Goal: Information Seeking & Learning: Learn about a topic

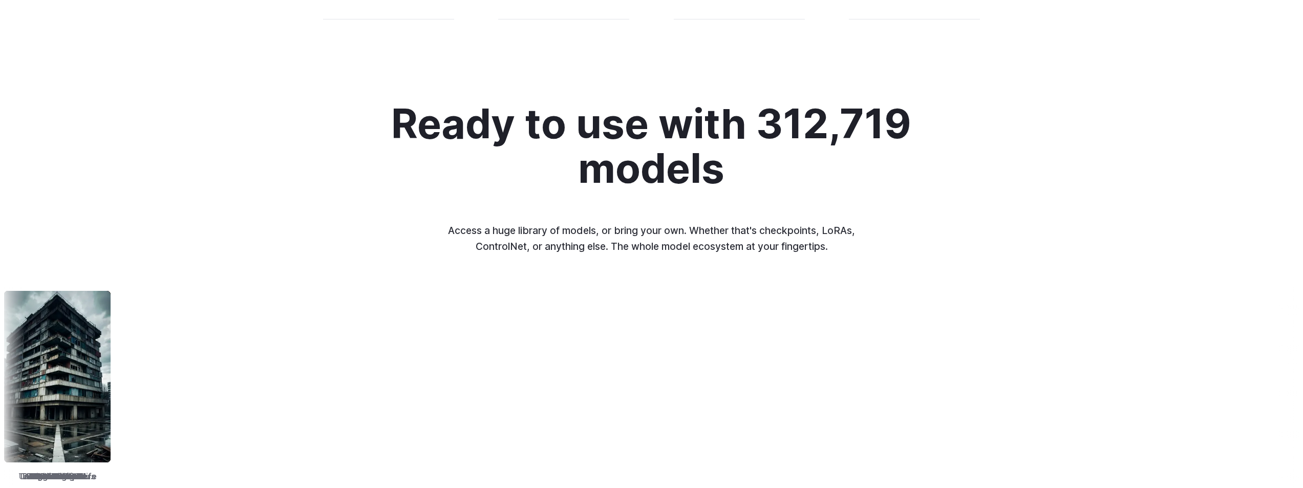
scroll to position [1280, 0]
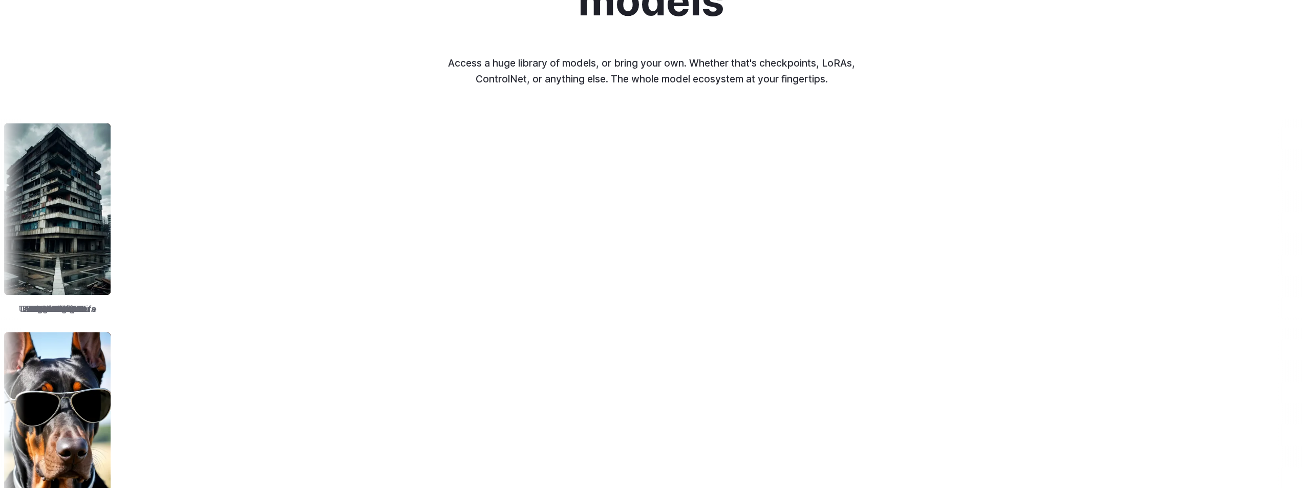
click at [843, 57] on p "Access a huge library of models, or bring your own. Whether that's checkpoints,…" at bounding box center [652, 70] width 426 height 31
drag, startPoint x: 547, startPoint y: 267, endPoint x: 313, endPoint y: 175, distance: 251.6
click at [286, 248] on div "TrueSketch Detail Tweaker Tales of Digital Life MOHAWK Unstable Diffusers Pictu…" at bounding box center [651, 219] width 1303 height 201
click at [341, 80] on div "Ready to use with 312,719 models Access a huge library of models, or bring your…" at bounding box center [651, 10] width 693 height 153
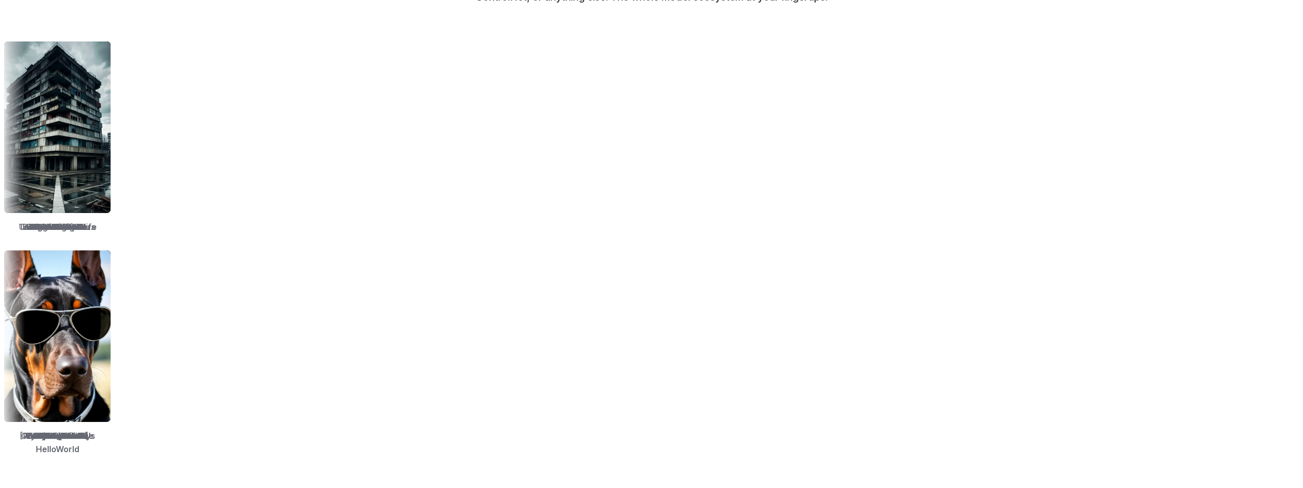
scroll to position [1485, 0]
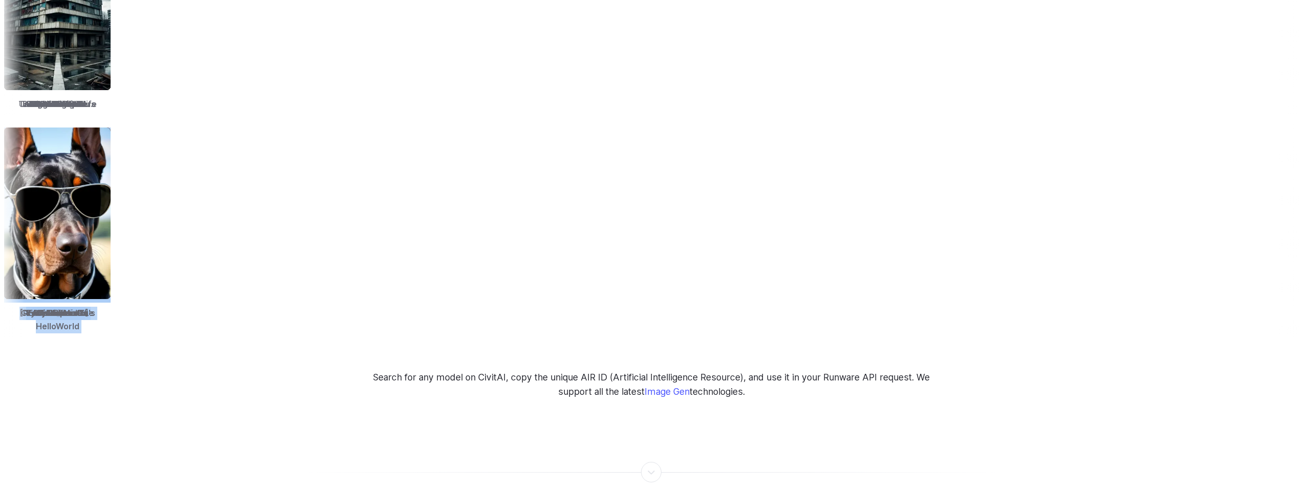
drag, startPoint x: 334, startPoint y: 311, endPoint x: 692, endPoint y: 330, distance: 358.4
click at [692, 330] on div "Ready to use with 312,719 models Access a huge library of models, or bring your…" at bounding box center [651, 64] width 1303 height 670
drag, startPoint x: 662, startPoint y: 322, endPoint x: 203, endPoint y: 327, distance: 459.3
click at [203, 327] on div "Ready to use with 312,719 models Access a huge library of models, or bring your…" at bounding box center [651, 64] width 1303 height 670
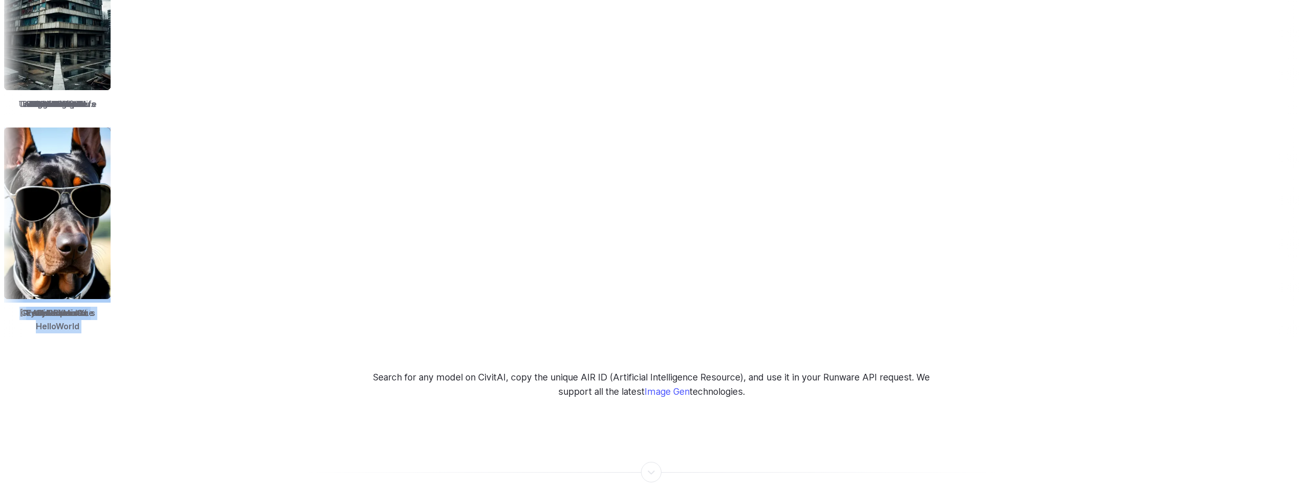
click at [203, 327] on div "Ready to use with 312,719 models Access a huge library of models, or bring your…" at bounding box center [651, 64] width 1303 height 670
drag, startPoint x: 140, startPoint y: 316, endPoint x: 219, endPoint y: 320, distance: 78.9
click at [687, 320] on div "Socarealism" at bounding box center [744, 230] width 115 height 214
click at [697, 320] on div "Socarealism" at bounding box center [754, 230] width 115 height 214
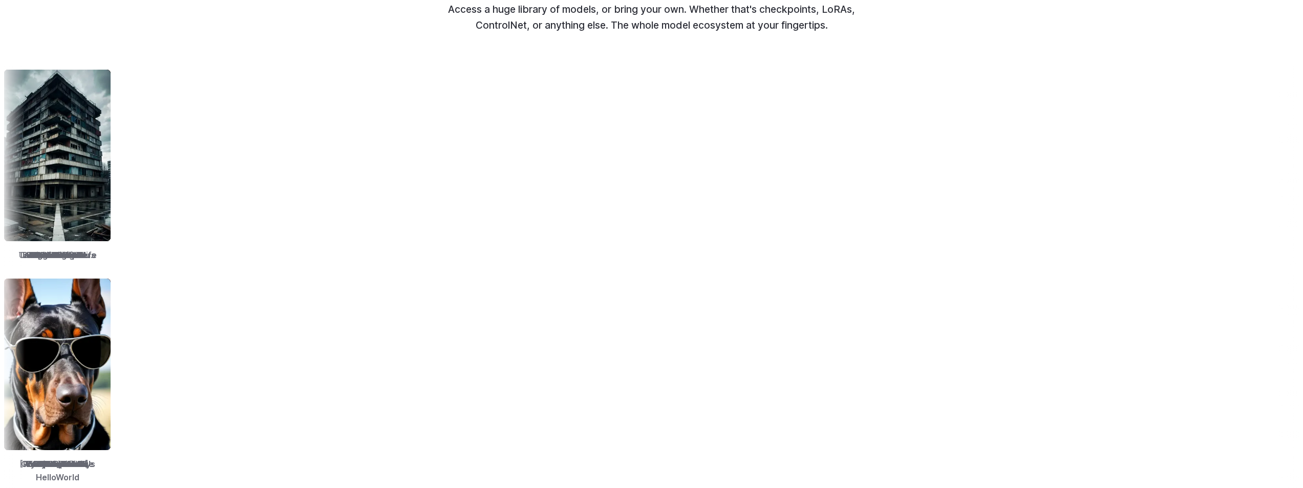
scroll to position [1331, 0]
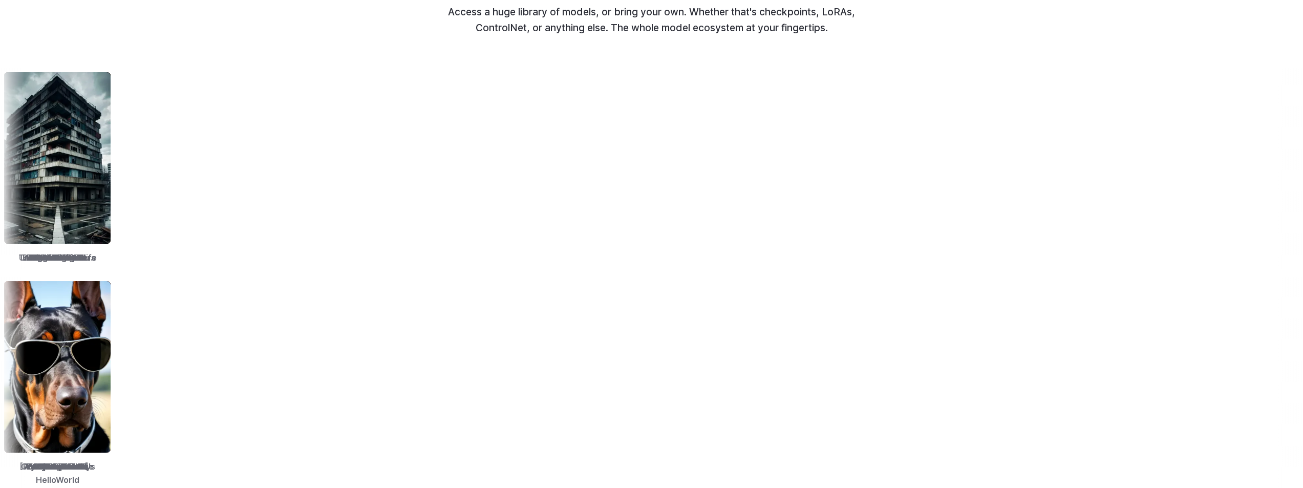
click at [164, 216] on img at bounding box center [110, 158] width 106 height 172
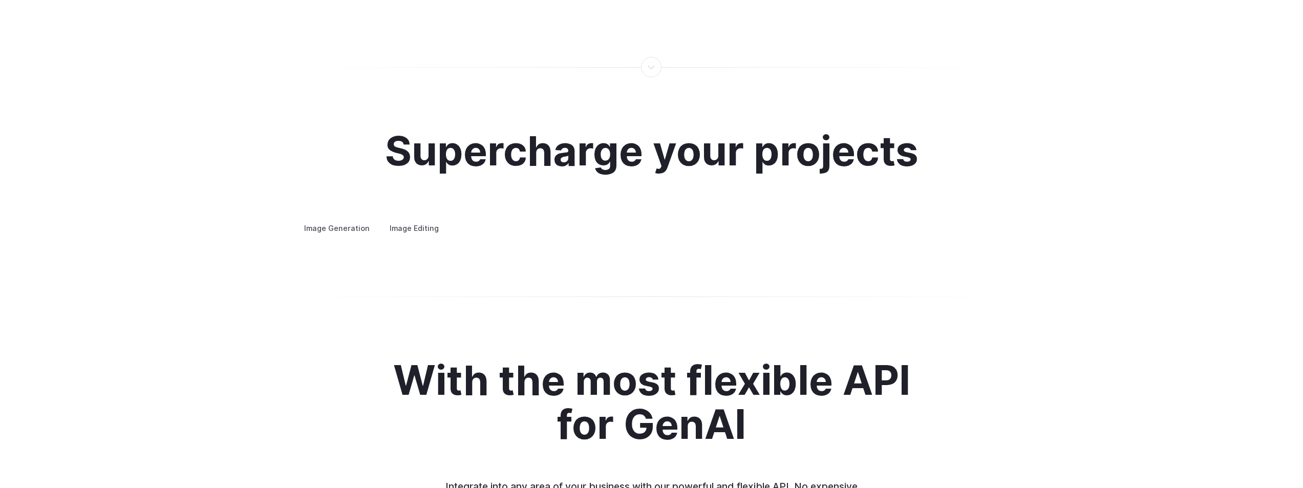
scroll to position [1945, 0]
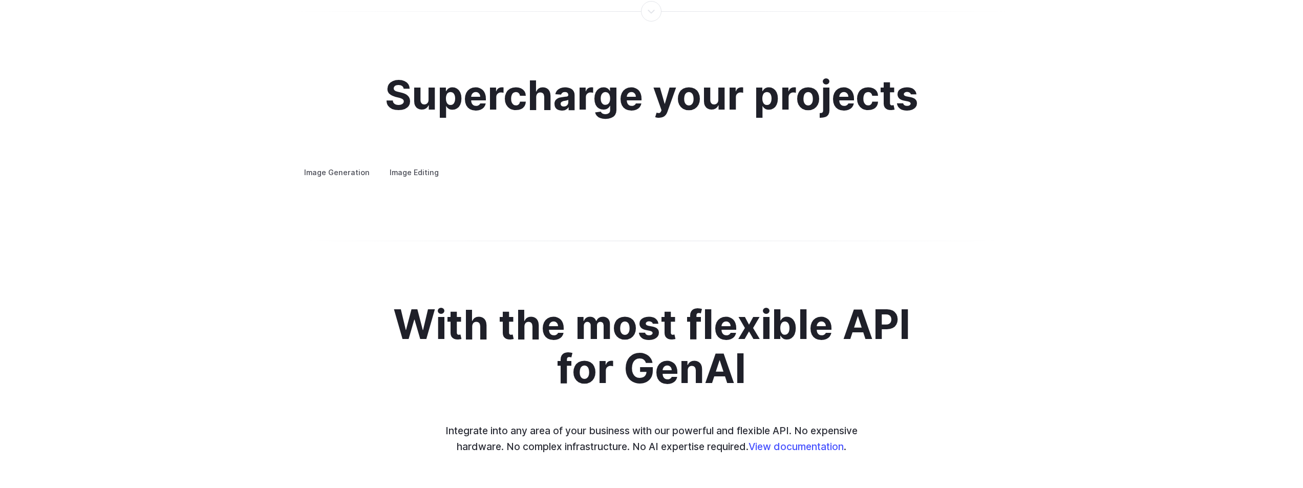
click at [0, 0] on summary "Creative styling" at bounding box center [0, 0] width 0 height 0
click at [0, 0] on details "Concept design Quickly ideate and polish new concepts, from character design, t…" at bounding box center [0, 0] width 0 height 0
click at [0, 0] on details "Custom avatars Create avatars in any style you desire – whether abstract, carto…" at bounding box center [0, 0] width 0 height 0
click at [392, 163] on label "Image Editing" at bounding box center [414, 172] width 67 height 18
click at [0, 0] on picture at bounding box center [0, 0] width 0 height 0
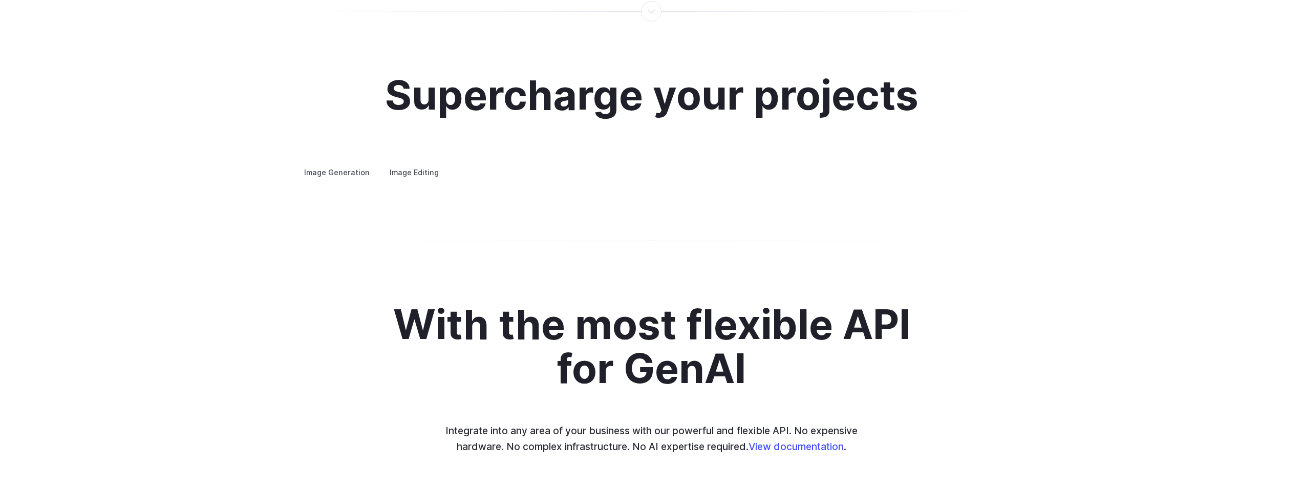
click at [0, 0] on div at bounding box center [0, 0] width 0 height 0
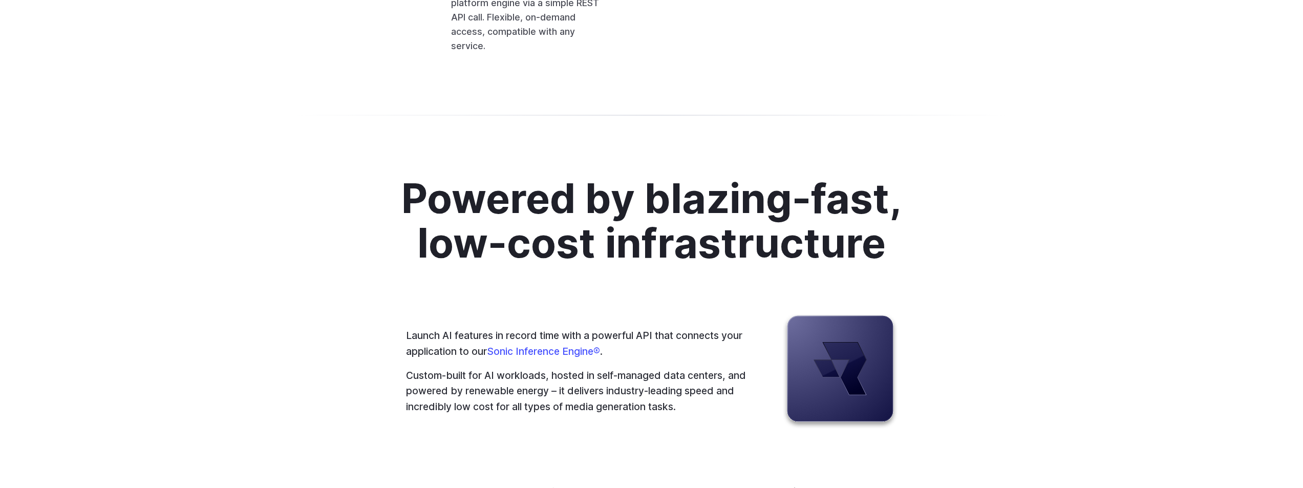
scroll to position [2560, 0]
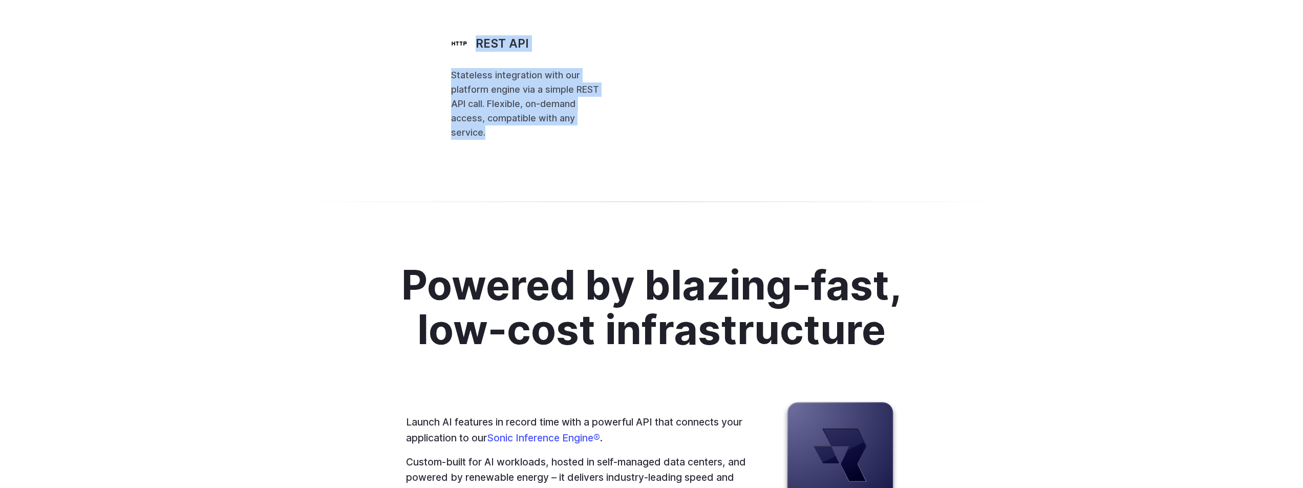
drag, startPoint x: 330, startPoint y: 268, endPoint x: 510, endPoint y: 323, distance: 188.4
click at [510, 140] on div "REST API Stateless integration with our platform engine via a simple REST API c…" at bounding box center [526, 83] width 151 height 113
click at [510, 140] on p "Stateless integration with our platform engine via a simple REST API call. Flex…" at bounding box center [526, 104] width 151 height 72
drag, startPoint x: 469, startPoint y: 317, endPoint x: 255, endPoint y: 293, distance: 215.4
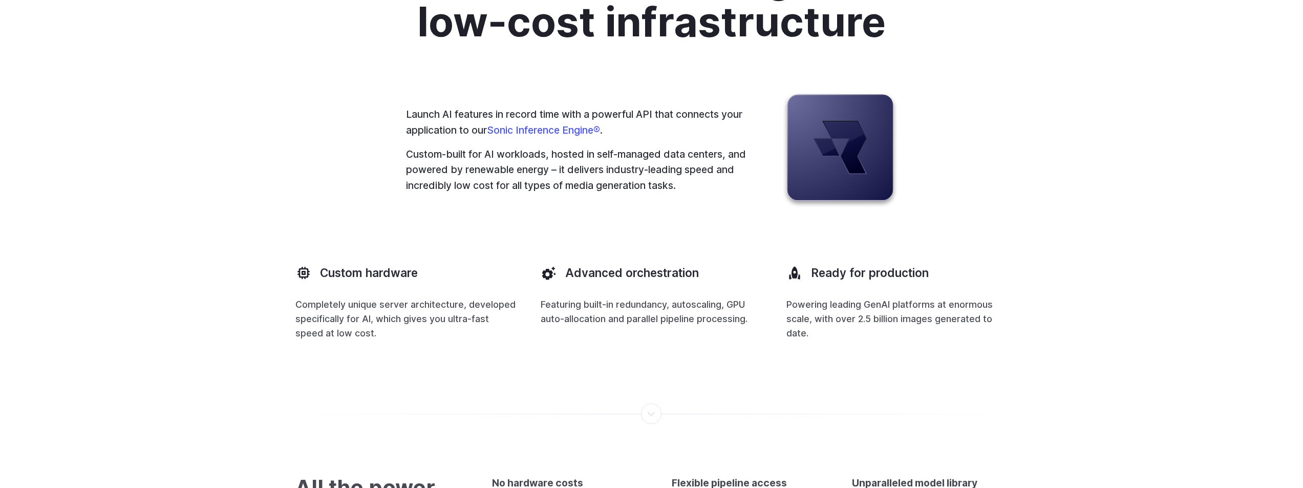
scroll to position [2867, 0]
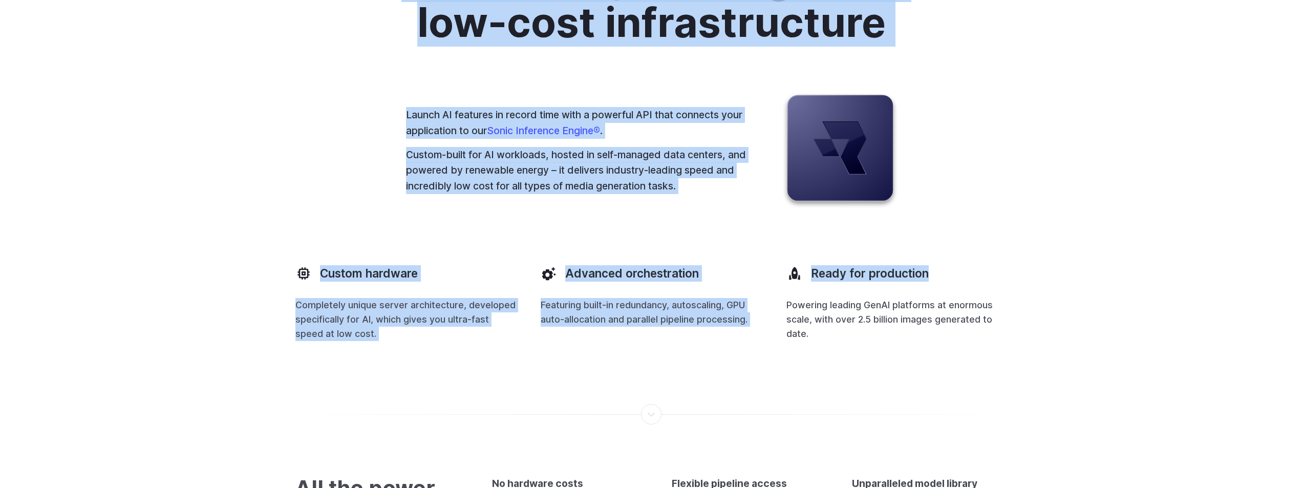
drag, startPoint x: 382, startPoint y: 188, endPoint x: 973, endPoint y: 396, distance: 626.5
click at [973, 341] on div "Powered by blazing-fast, low-cost infrastructure Launch AI features in record t…" at bounding box center [651, 148] width 713 height 386
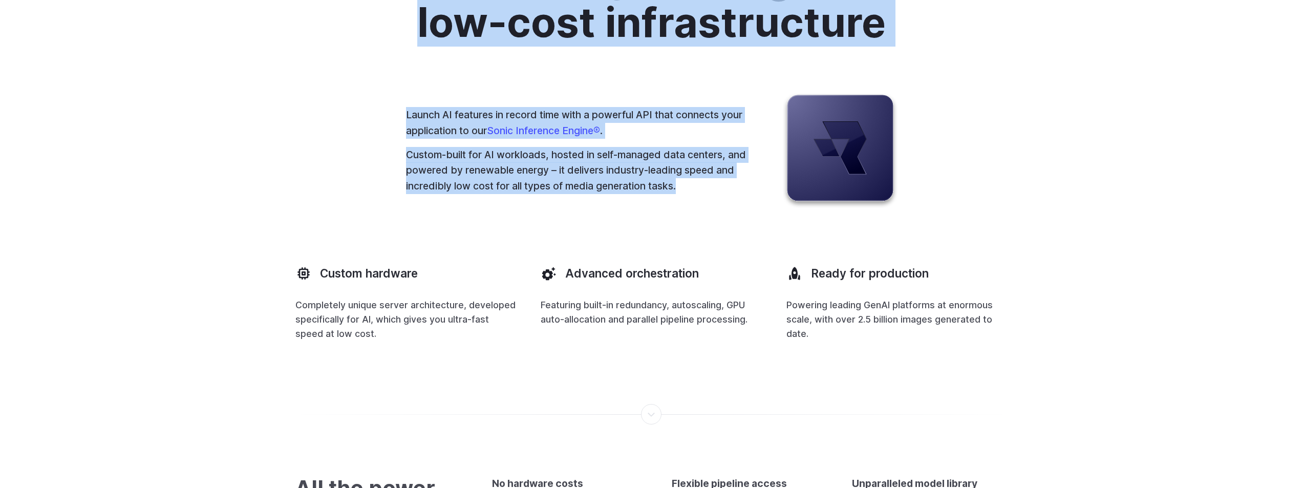
drag, startPoint x: 629, startPoint y: 372, endPoint x: 406, endPoint y: 201, distance: 280.9
click at [406, 201] on div "Powered by blazing-fast, low-cost infrastructure Launch AI features in record t…" at bounding box center [651, 148] width 713 height 386
click at [406, 44] on h2 "Powered by blazing-fast, low-cost infrastructure" at bounding box center [652, -1] width 570 height 89
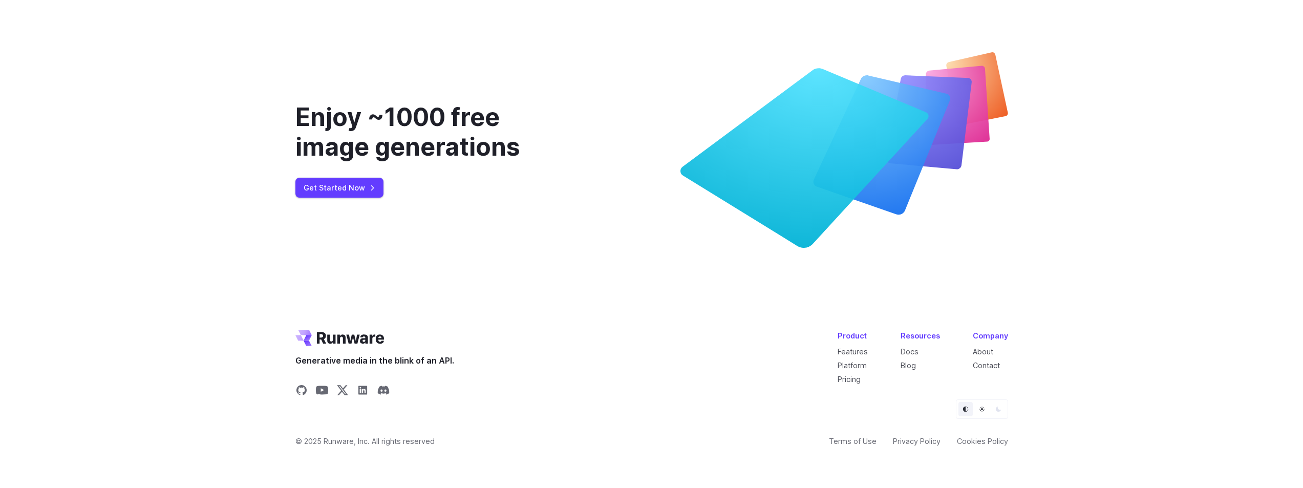
scroll to position [3914, 0]
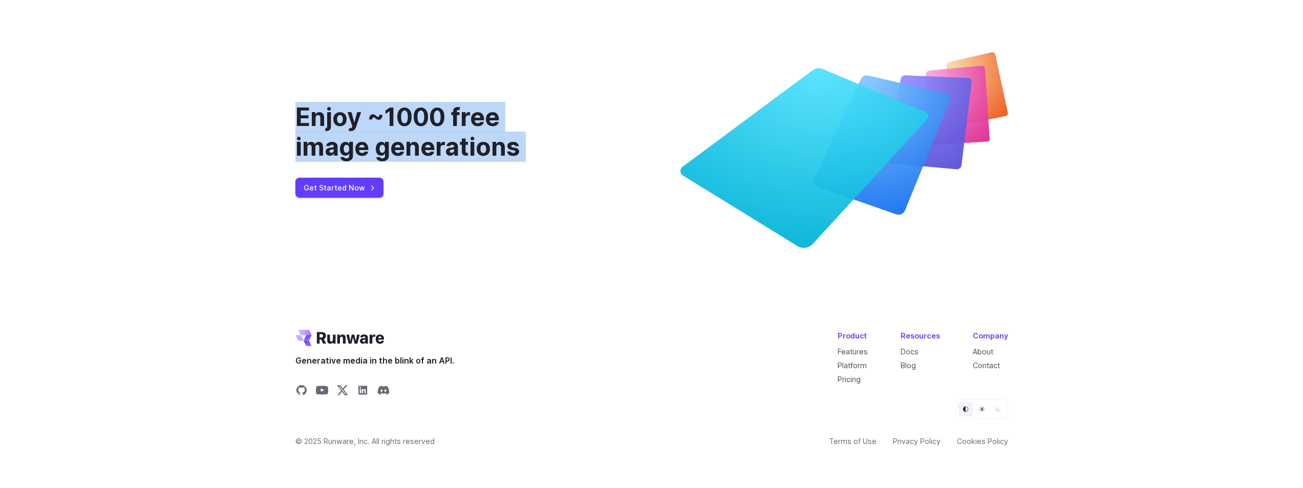
drag, startPoint x: 297, startPoint y: 154, endPoint x: 652, endPoint y: 194, distance: 357.0
click at [652, 194] on div "Enjoy ~1000 free image generations Get Started Now" at bounding box center [651, 150] width 713 height 196
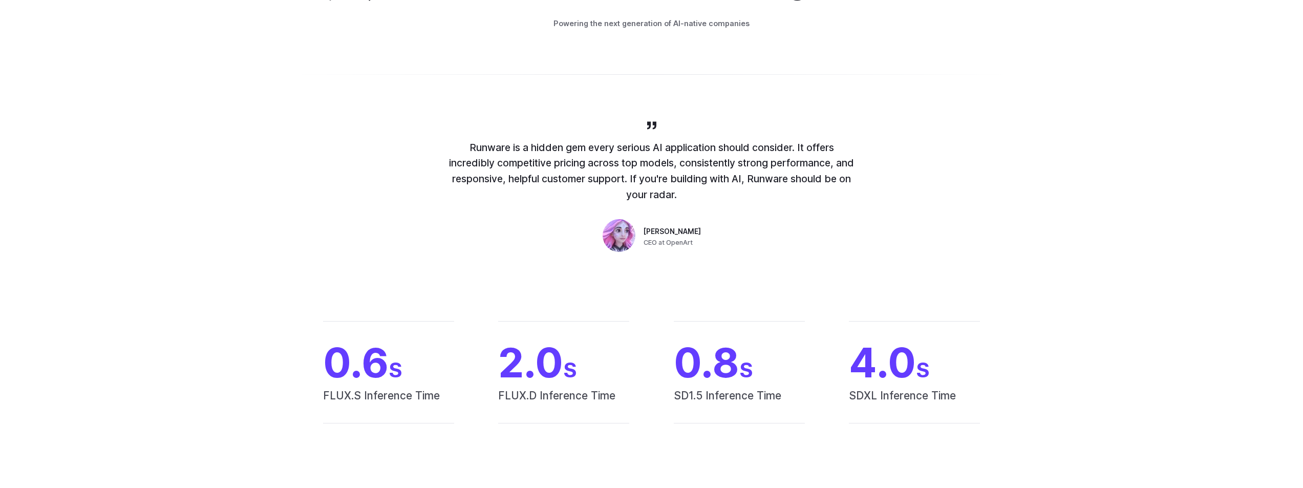
scroll to position [740, 0]
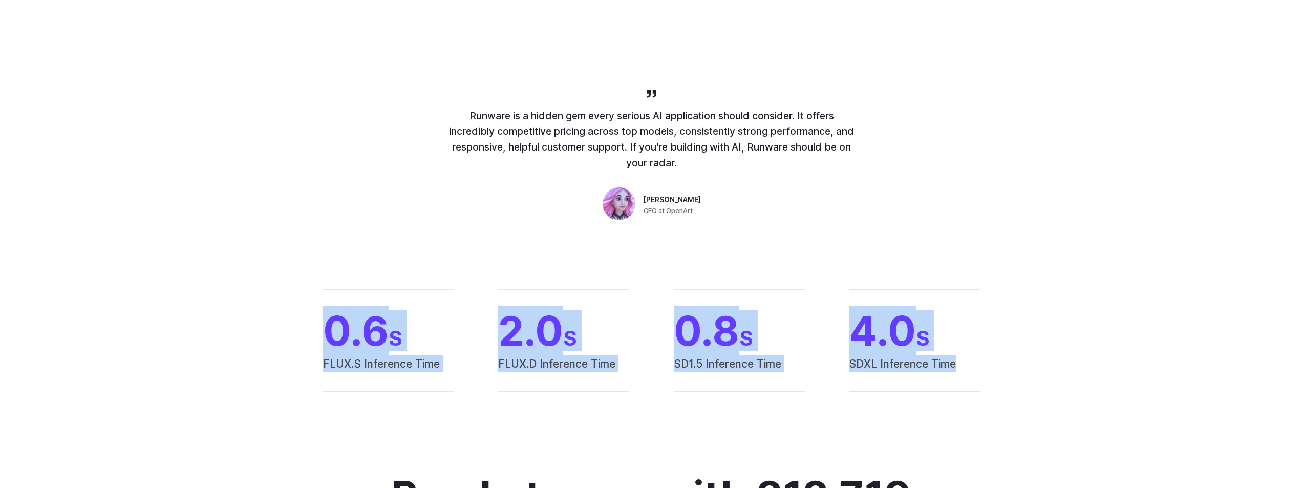
drag, startPoint x: 320, startPoint y: 326, endPoint x: 1021, endPoint y: 368, distance: 701.6
click at [1021, 368] on div "0.6 S FLUX.S Inference Time 2.0 S FLUX.D Inference Time 0.8 S SD1.5 Inference T…" at bounding box center [651, 340] width 1303 height 168
drag, startPoint x: 736, startPoint y: 359, endPoint x: 275, endPoint y: 335, distance: 461.4
click at [275, 335] on div "0.6 S FLUX.S Inference Time 2.0 S FLUX.D Inference Time 0.8 S SD1.5 Inference T…" at bounding box center [651, 340] width 1303 height 168
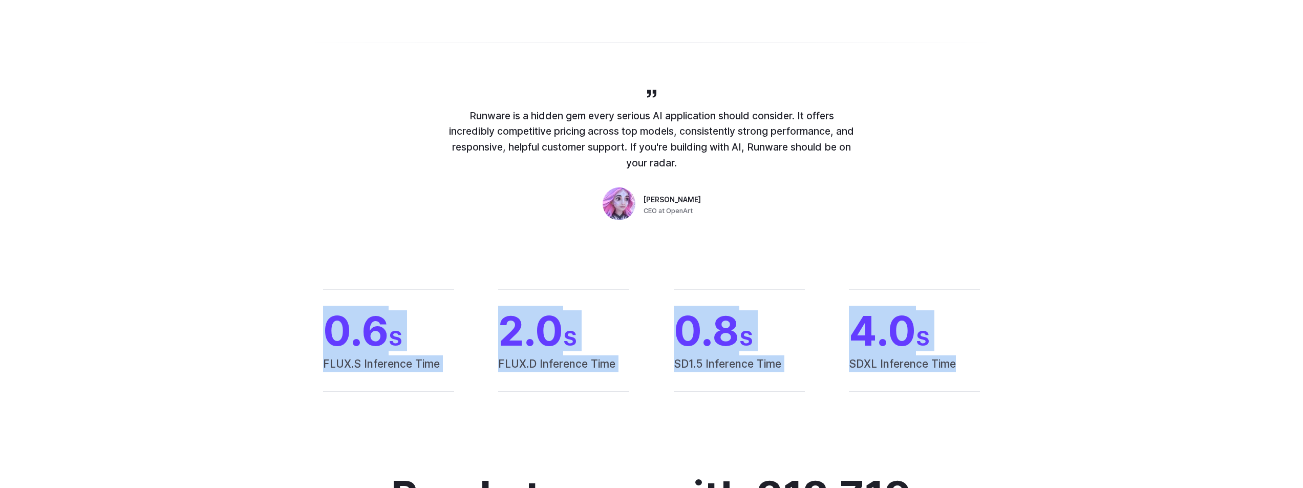
click at [275, 335] on div "0.6 S FLUX.S Inference Time 2.0 S FLUX.D Inference Time 0.8 S SD1.5 Inference T…" at bounding box center [651, 340] width 1303 height 168
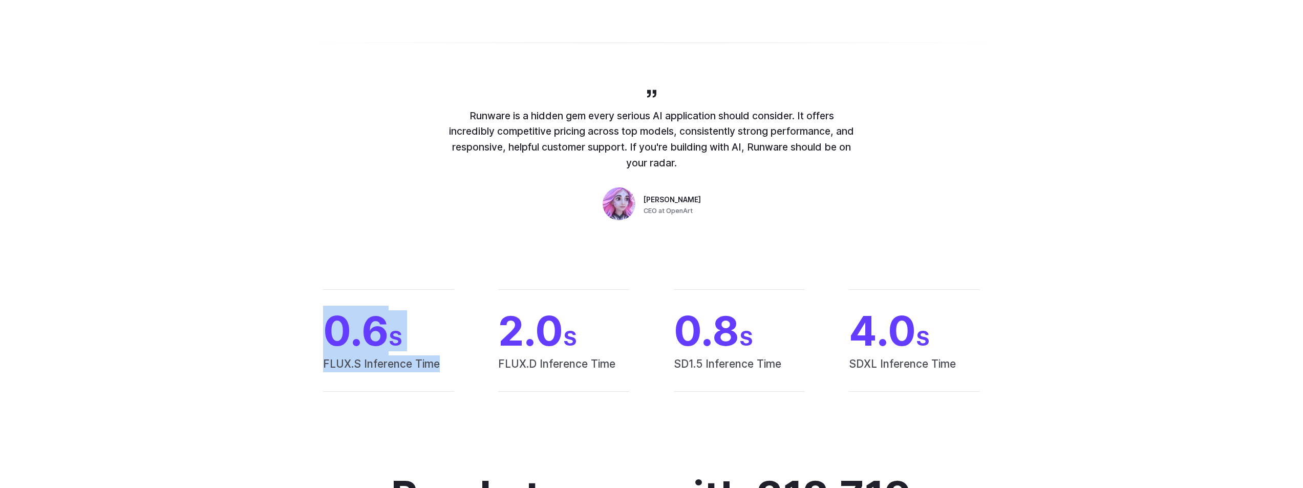
drag, startPoint x: 275, startPoint y: 335, endPoint x: 451, endPoint y: 370, distance: 179.1
click at [451, 370] on div "0.6 S FLUX.S Inference Time 2.0 S FLUX.D Inference Time 0.8 S SD1.5 Inference T…" at bounding box center [651, 340] width 1303 height 168
click at [451, 370] on span "FLUX.S Inference Time" at bounding box center [388, 373] width 131 height 36
drag, startPoint x: 450, startPoint y: 369, endPoint x: 270, endPoint y: 346, distance: 181.2
click at [270, 346] on div "0.6 S FLUX.S Inference Time 2.0 S FLUX.D Inference Time 0.8 S SD1.5 Inference T…" at bounding box center [651, 340] width 1303 height 168
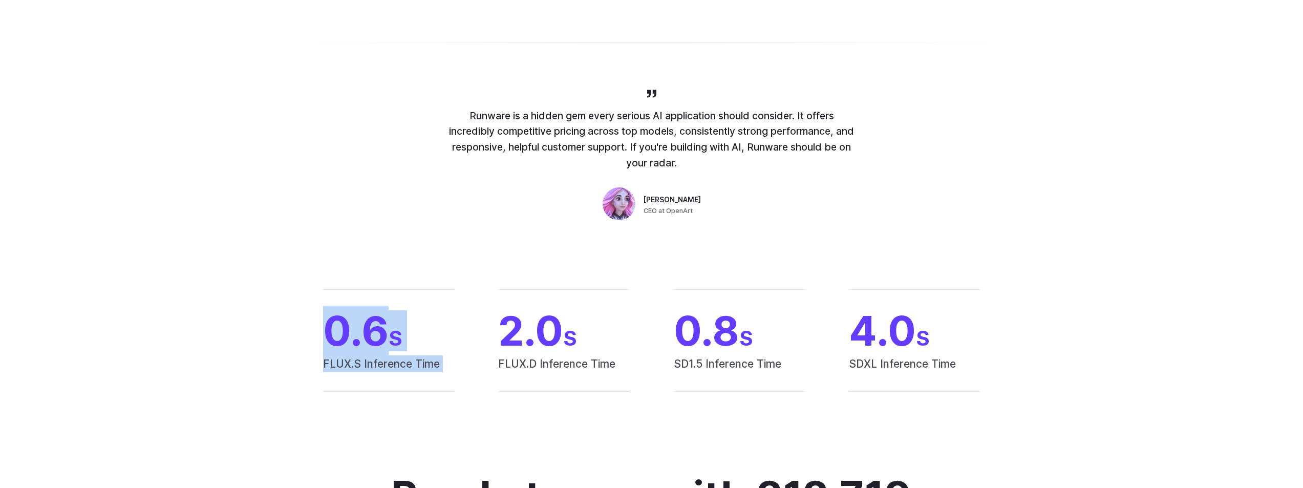
click at [270, 346] on div "0.6 S FLUX.S Inference Time 2.0 S FLUX.D Inference Time 0.8 S SD1.5 Inference T…" at bounding box center [651, 340] width 1303 height 168
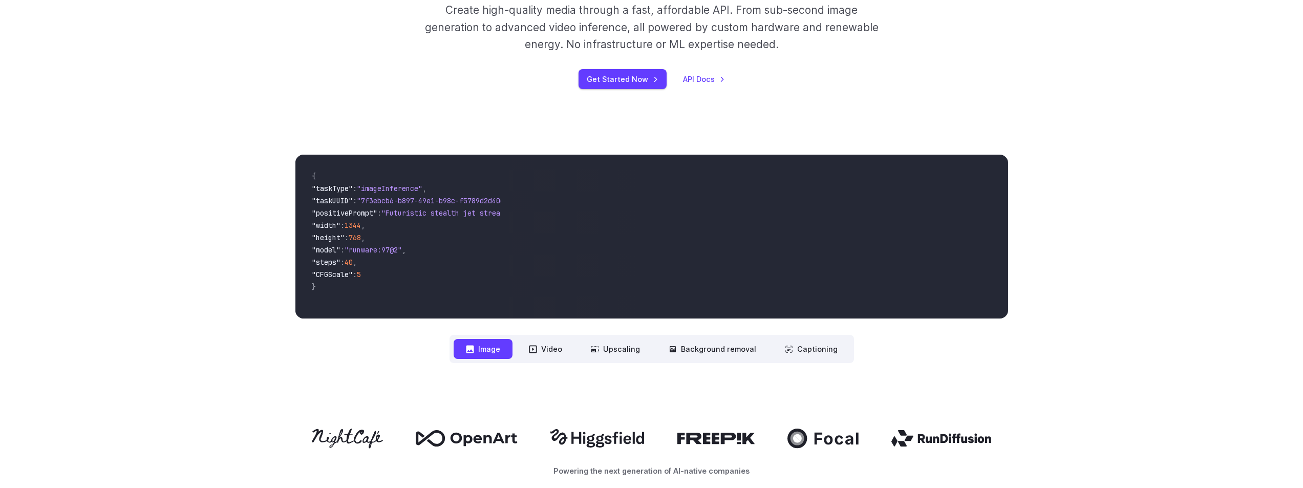
scroll to position [228, 0]
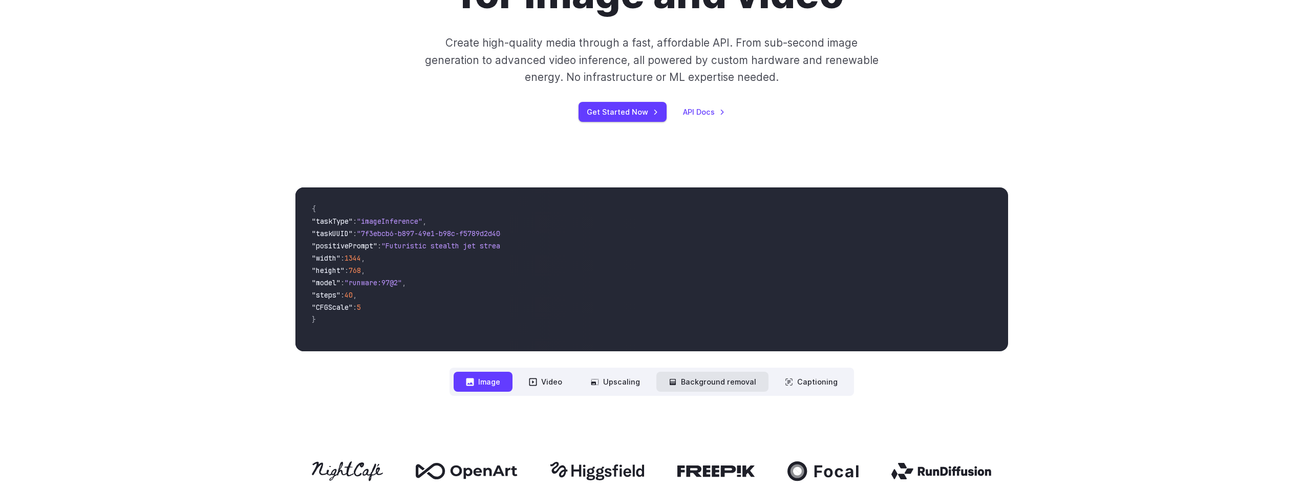
click at [697, 386] on button "Background removal" at bounding box center [712, 382] width 112 height 20
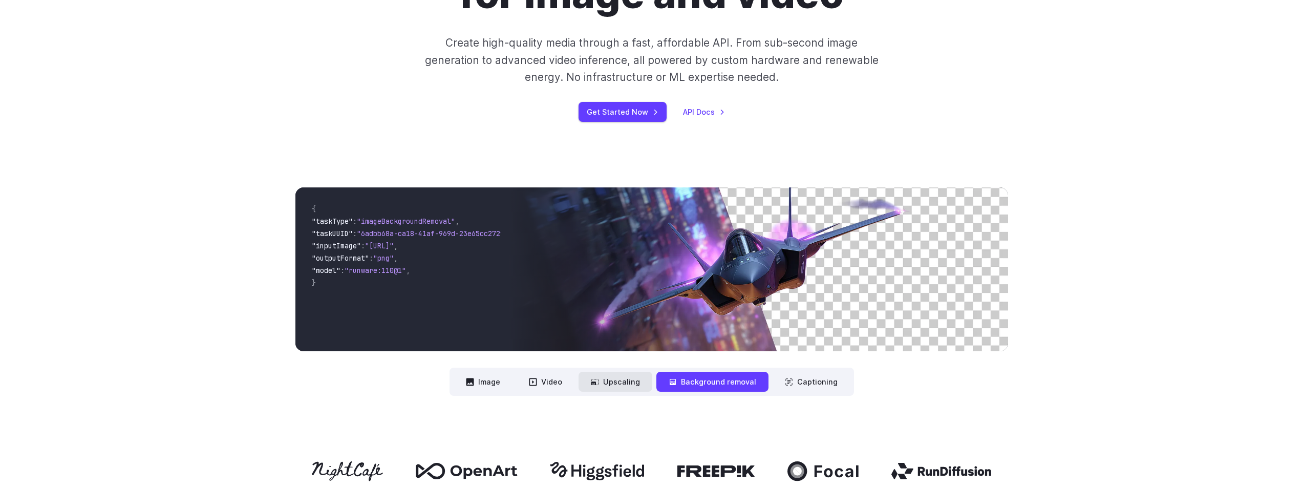
click at [620, 373] on button "Upscaling" at bounding box center [616, 382] width 74 height 20
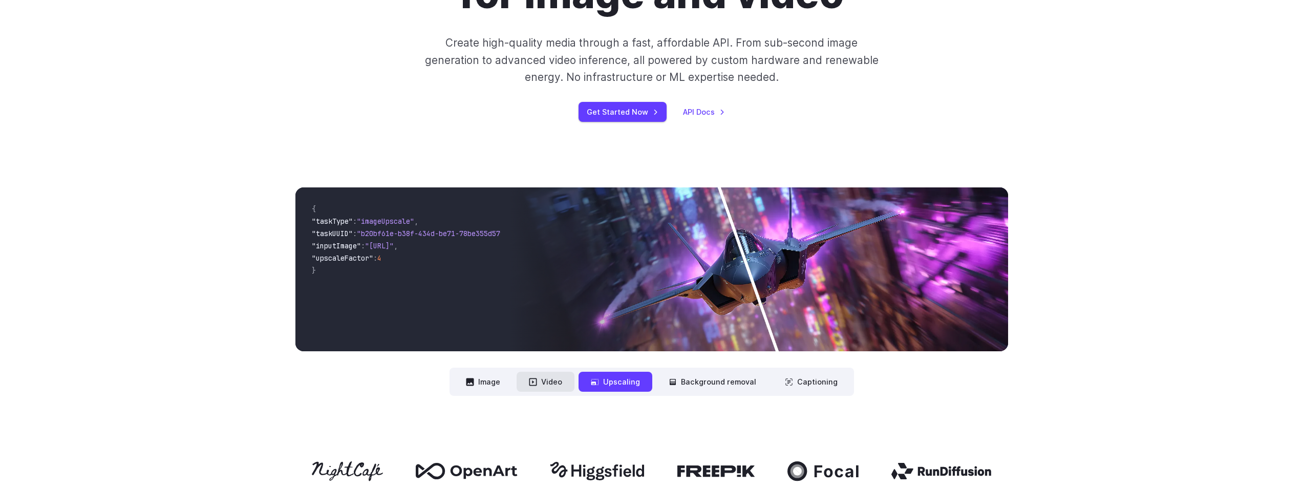
click at [564, 374] on button "Video" at bounding box center [546, 382] width 58 height 20
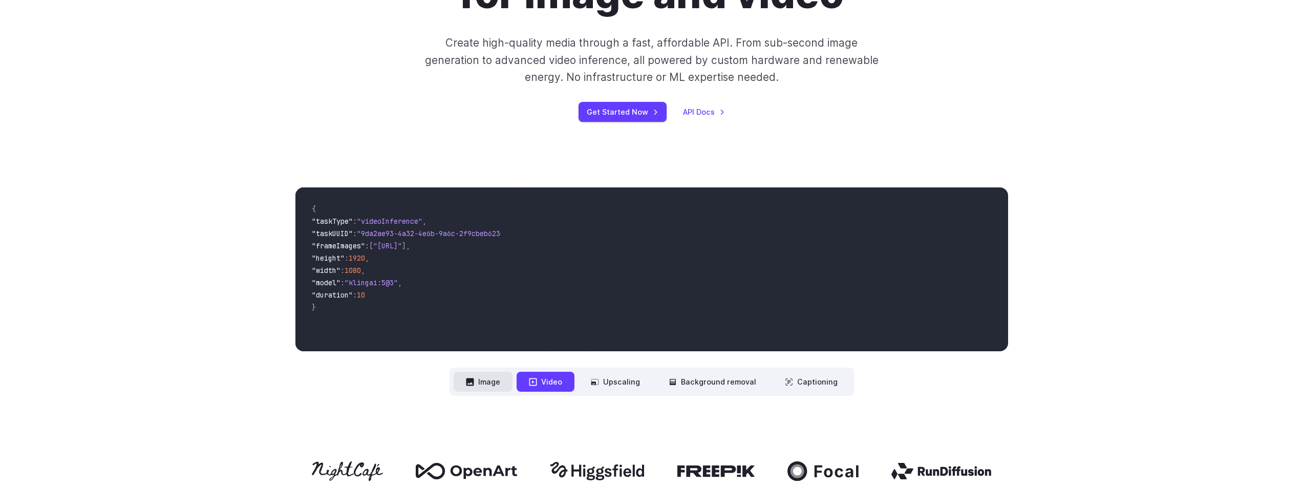
click at [498, 378] on button "Image" at bounding box center [483, 382] width 59 height 20
click at [677, 382] on icon at bounding box center [673, 382] width 8 height 8
click at [799, 384] on button "Captioning" at bounding box center [811, 382] width 77 height 20
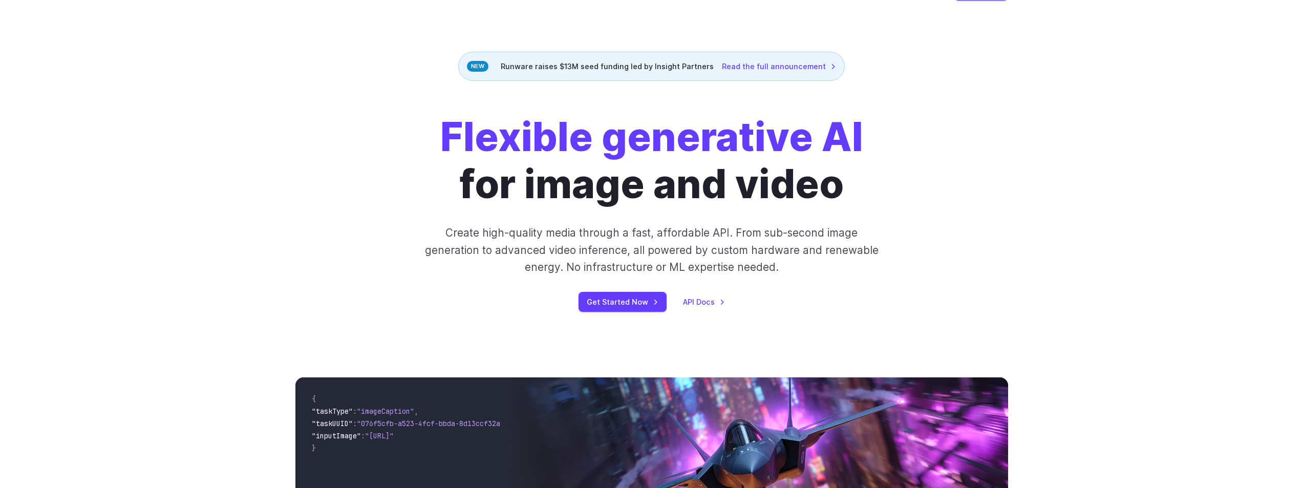
scroll to position [0, 0]
